Goal: Task Accomplishment & Management: Complete application form

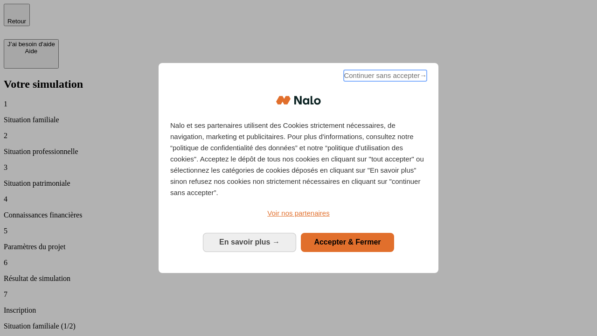
click at [385, 77] on span "Continuer sans accepter →" at bounding box center [385, 75] width 83 height 11
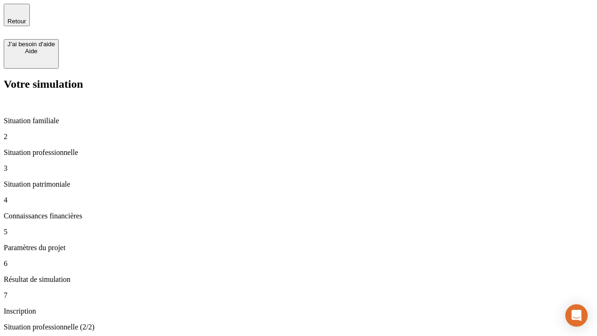
type input "30 000"
type input "40 000"
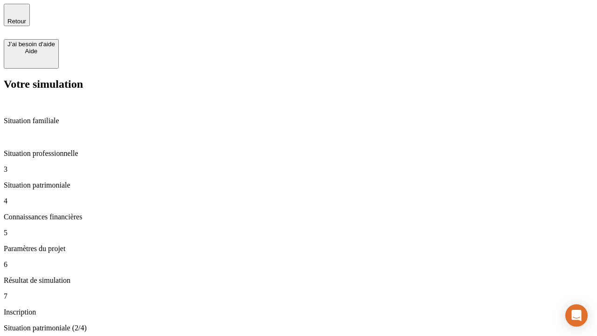
type input "1 100"
type input "20"
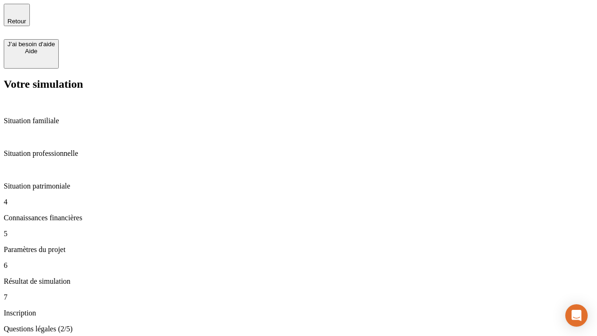
scroll to position [2, 0]
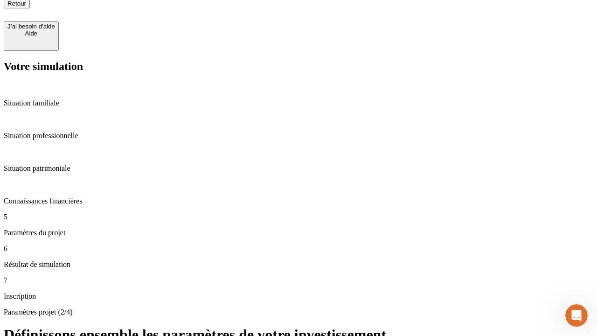
scroll to position [9, 0]
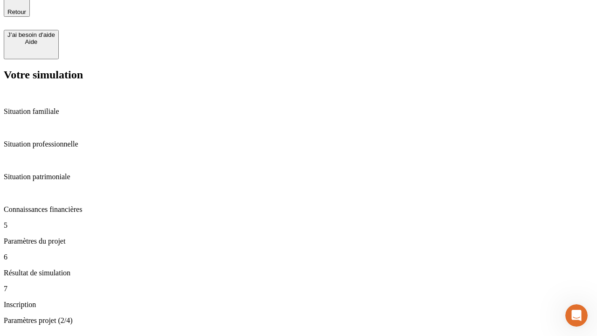
type input "40"
type input "50 000"
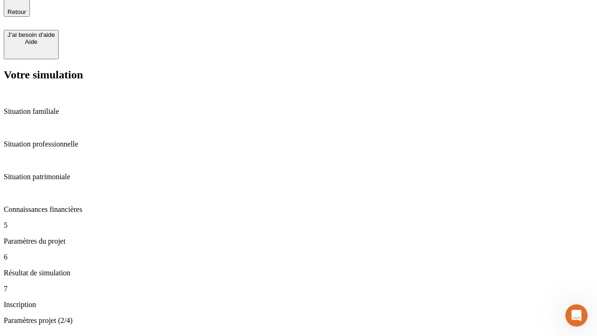
type input "640"
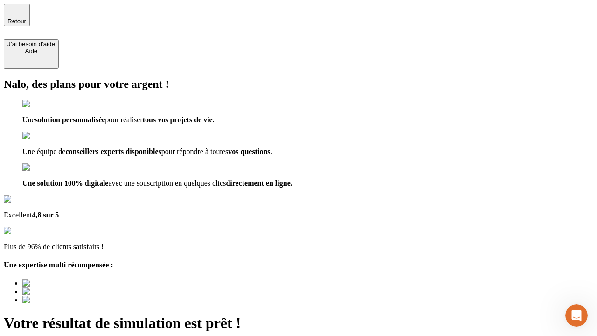
type input "[EMAIL_ADDRESS][DOMAIN_NAME]"
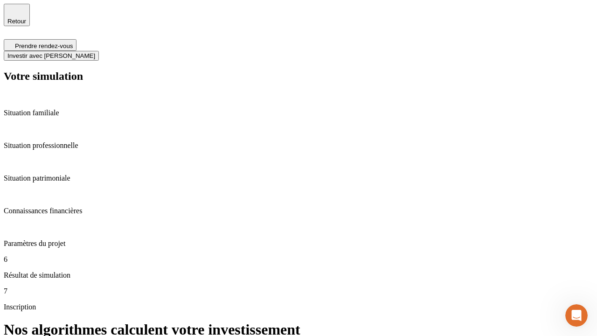
scroll to position [4, 0]
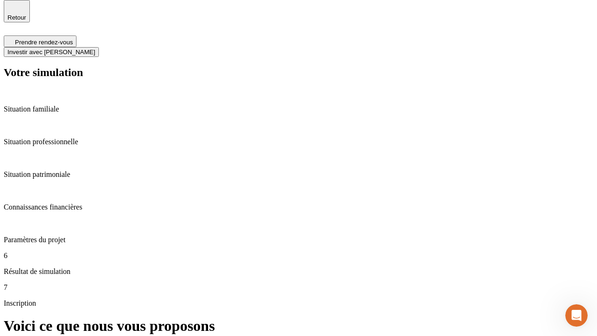
click at [95, 49] on span "Investir avec [PERSON_NAME]" at bounding box center [51, 52] width 88 height 7
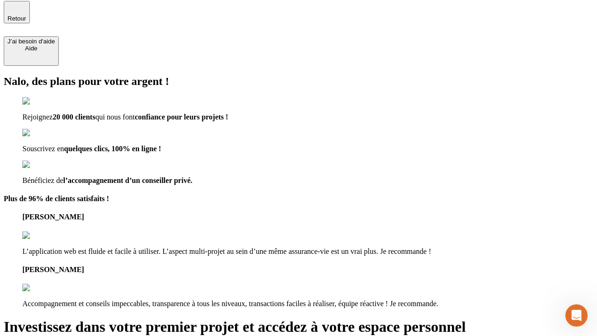
type input "abc"
